Goal: Task Accomplishment & Management: Manage account settings

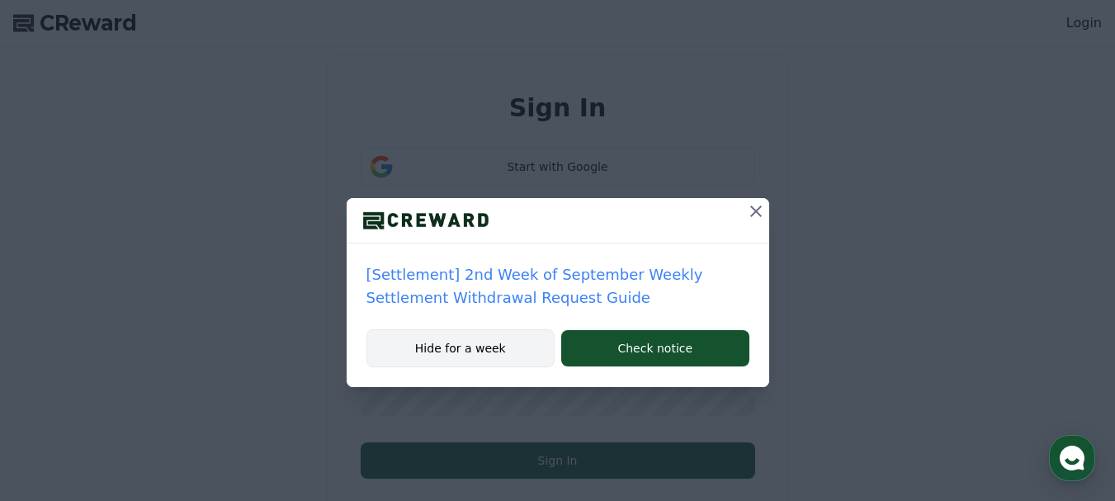
type input "**********"
drag, startPoint x: 488, startPoint y: 347, endPoint x: 480, endPoint y: 353, distance: 9.9
click at [488, 347] on button "Hide for a week" at bounding box center [460, 348] width 189 height 38
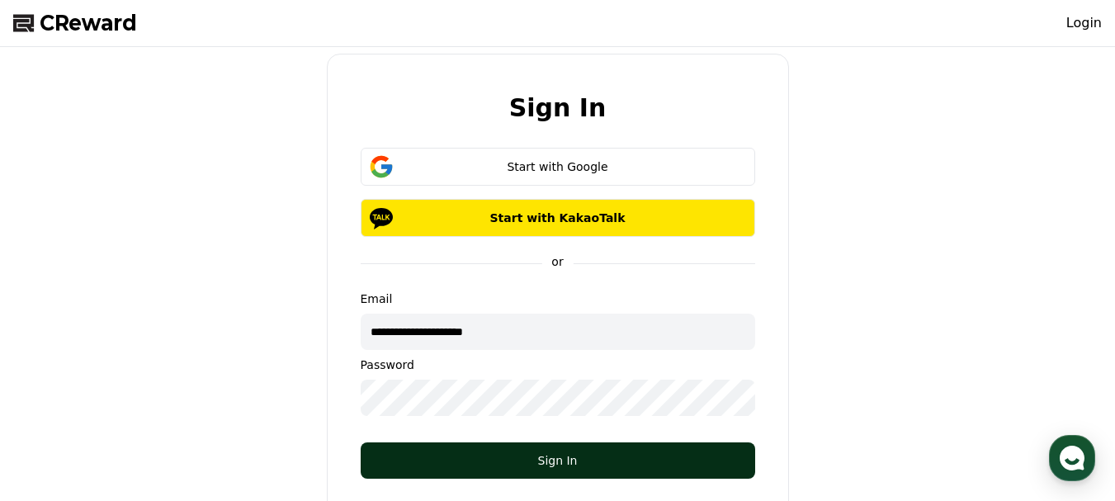
click at [609, 458] on div "Sign In" at bounding box center [558, 460] width 328 height 17
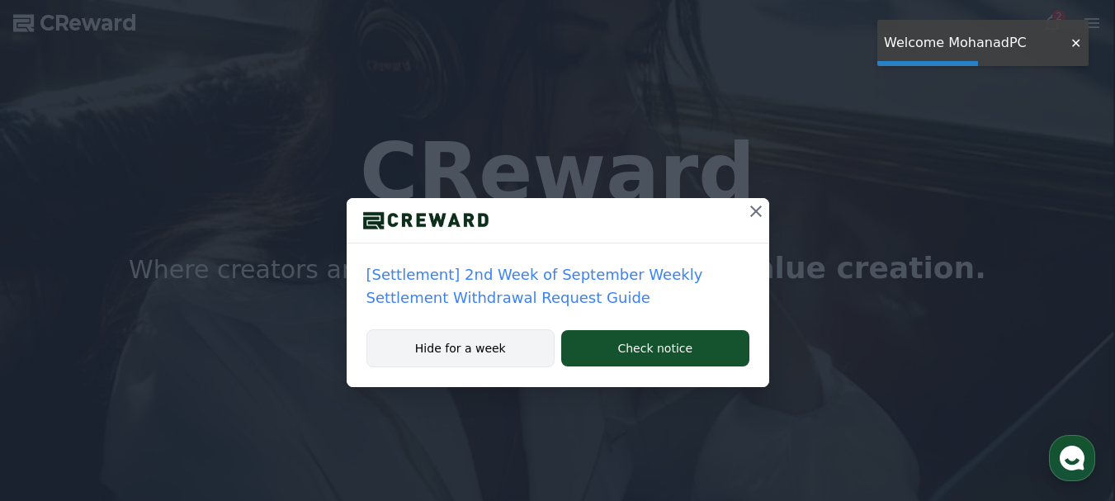
click at [494, 361] on button "Hide for a week" at bounding box center [460, 348] width 189 height 38
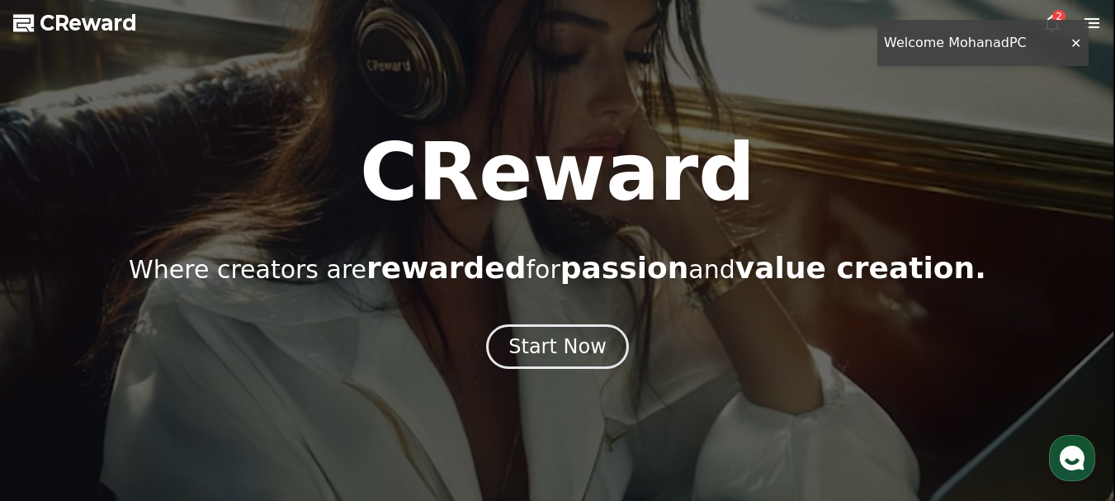
click at [1075, 43] on div at bounding box center [557, 250] width 1115 height 501
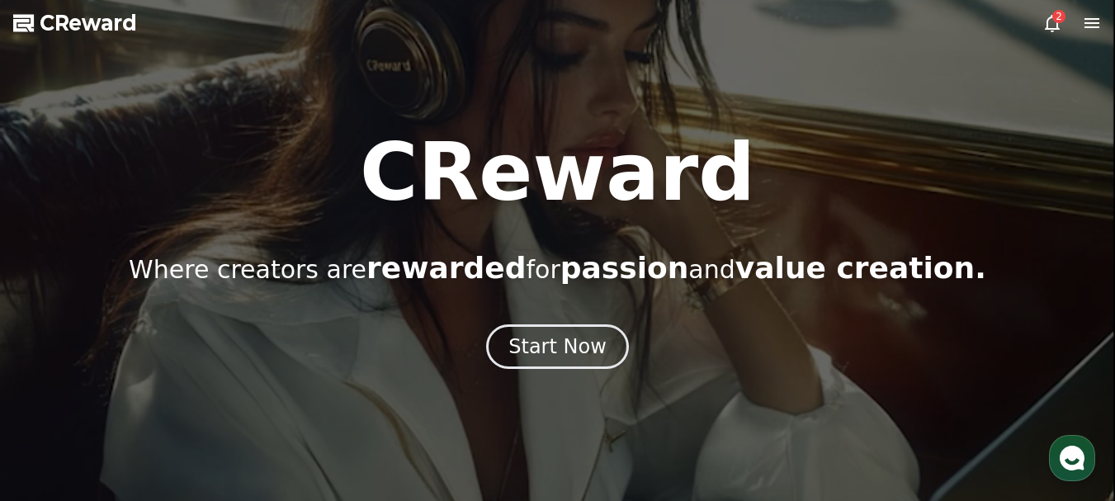
click at [1054, 21] on div "2" at bounding box center [1058, 16] width 13 height 13
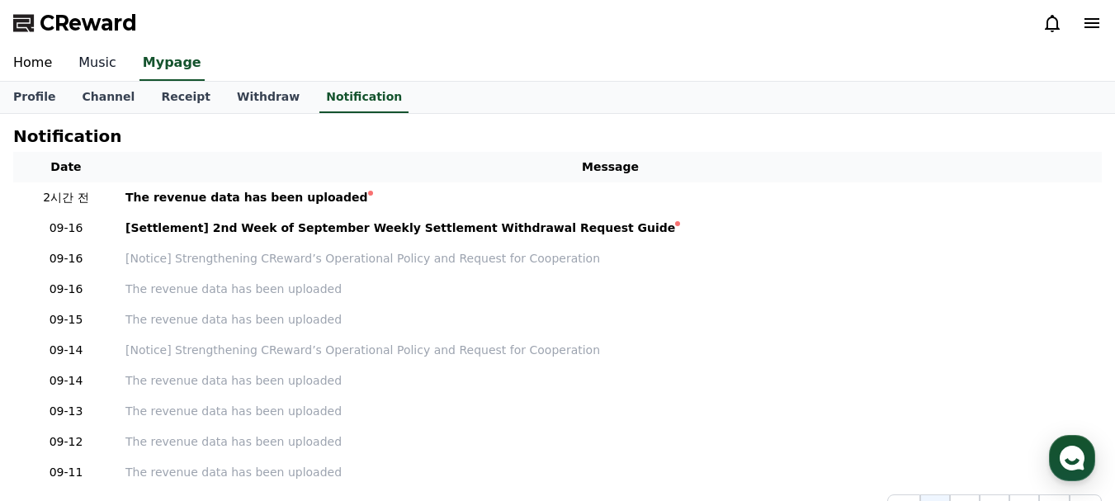
click at [90, 59] on link "Music" at bounding box center [97, 63] width 64 height 35
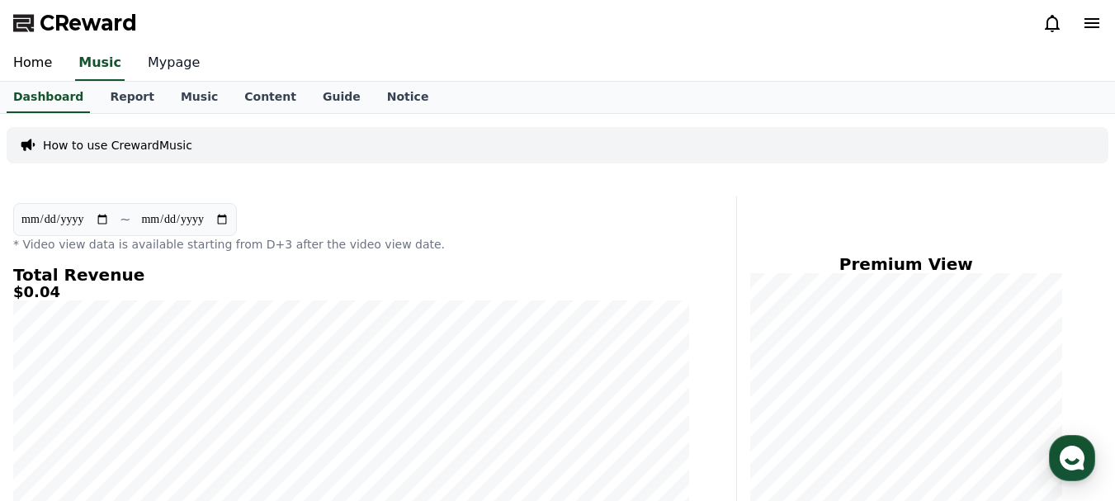
click at [179, 54] on link "Mypage" at bounding box center [174, 63] width 78 height 35
select select "**********"
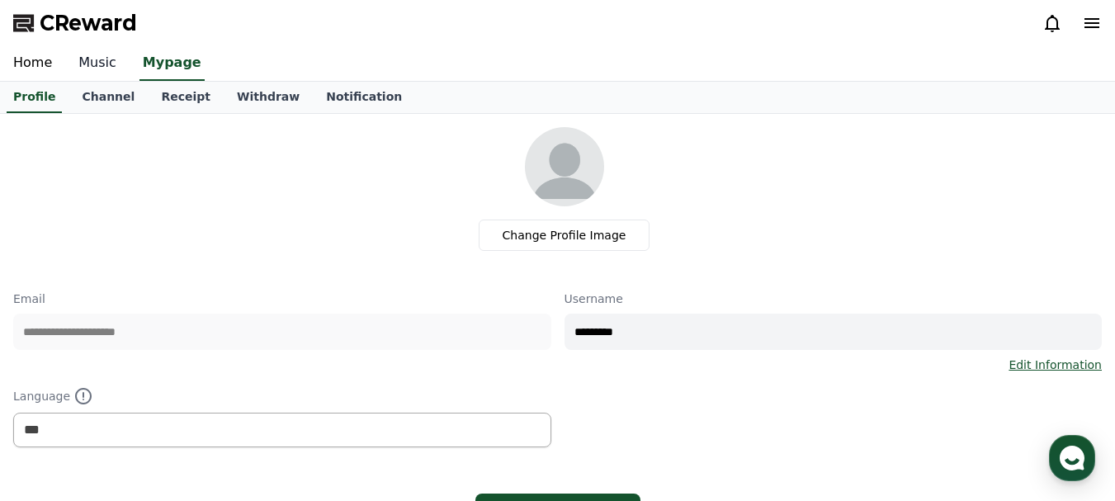
click at [92, 64] on link "Music" at bounding box center [97, 63] width 64 height 35
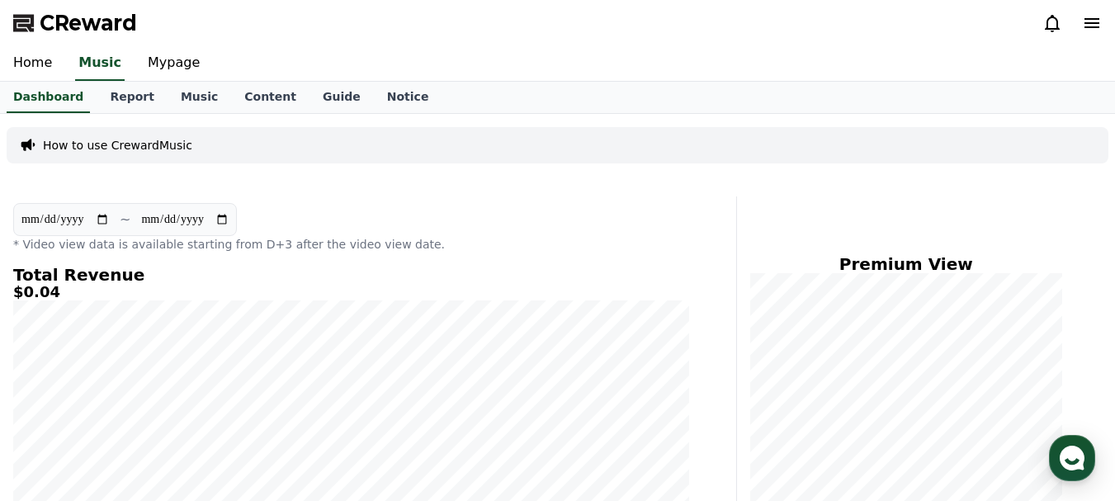
click at [1094, 21] on icon at bounding box center [1092, 23] width 20 height 20
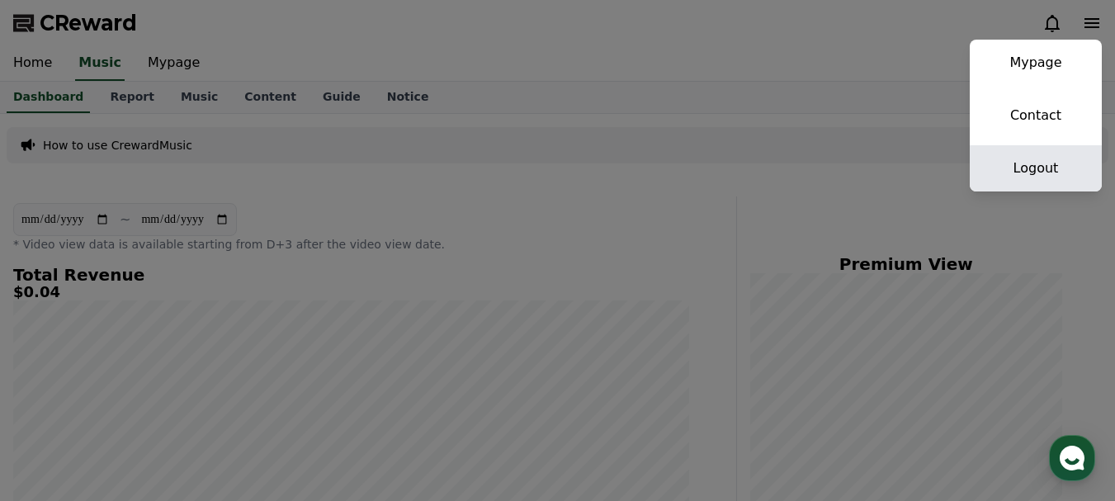
click at [1020, 182] on link "Logout" at bounding box center [1036, 168] width 132 height 46
